Goal: Task Accomplishment & Management: Manage account settings

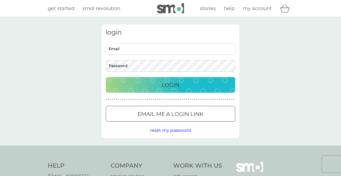
click at [138, 49] on input "Email" at bounding box center [170, 49] width 129 height 12
type input "[EMAIL_ADDRESS][PERSON_NAME][DOMAIN_NAME]"
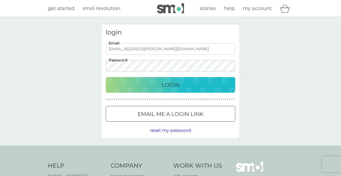
click at [106, 77] on button "Login" at bounding box center [170, 85] width 129 height 16
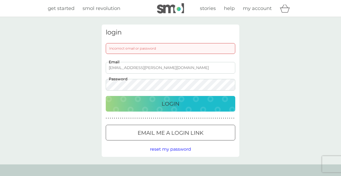
click at [106, 96] on button "Login" at bounding box center [170, 104] width 129 height 16
click at [64, 86] on div "login Incorrect email or password [EMAIL_ADDRESS][PERSON_NAME][DOMAIN_NAME] Ema…" at bounding box center [170, 90] width 341 height 147
click at [106, 96] on button "Login" at bounding box center [170, 104] width 129 height 16
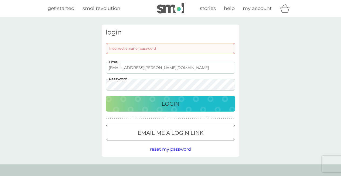
click at [152, 129] on p "Email me a login link" at bounding box center [171, 133] width 66 height 9
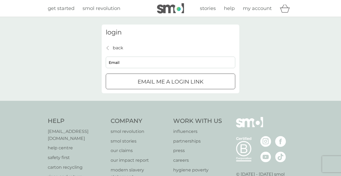
click at [148, 61] on input "Email" at bounding box center [170, 63] width 129 height 12
type input "[EMAIL_ADDRESS][PERSON_NAME][DOMAIN_NAME]"
click at [147, 85] on p "Email me a login link" at bounding box center [171, 81] width 66 height 9
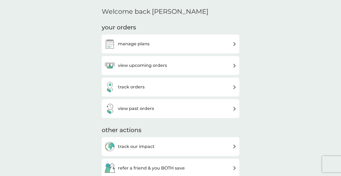
scroll to position [61, 0]
click at [142, 68] on h3 "view upcoming orders" at bounding box center [142, 64] width 49 height 7
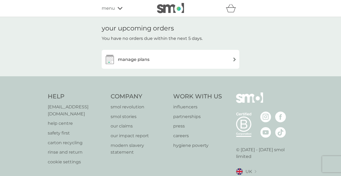
click at [138, 63] on div "manage plans" at bounding box center [126, 59] width 45 height 11
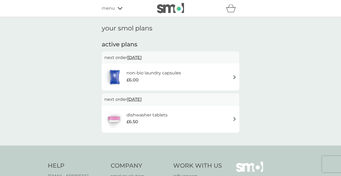
click at [138, 73] on h6 "non-bio laundry capsules" at bounding box center [153, 73] width 54 height 7
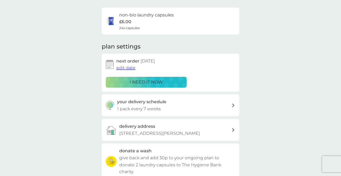
scroll to position [38, 0]
click at [137, 81] on p "i need it now" at bounding box center [146, 81] width 33 height 7
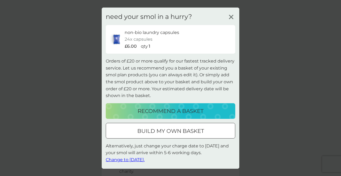
click at [136, 160] on span "Change to tomorrow." at bounding box center [125, 159] width 39 height 5
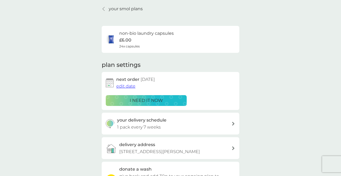
scroll to position [0, 0]
